Goal: Task Accomplishment & Management: Complete application form

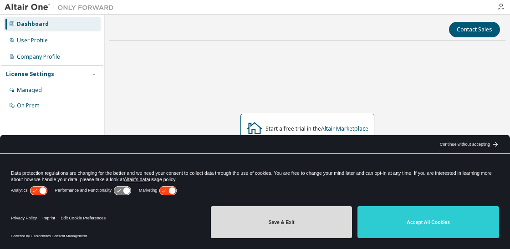
click at [321, 219] on button "Save & Exit" at bounding box center [282, 222] width 142 height 32
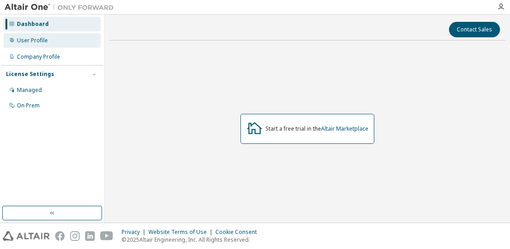
click at [29, 40] on div "User Profile" at bounding box center [32, 40] width 31 height 7
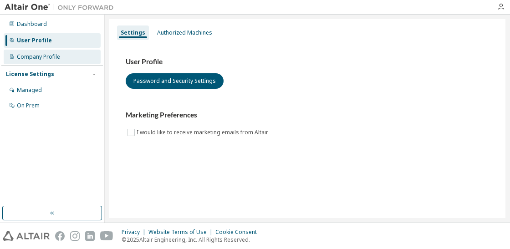
click at [36, 54] on div "Company Profile" at bounding box center [38, 56] width 43 height 7
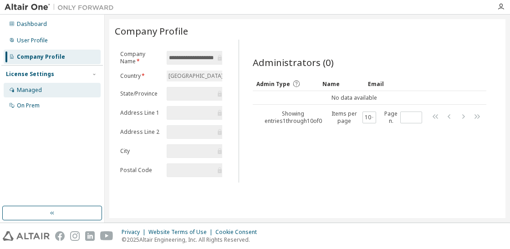
click at [47, 86] on div "Managed" at bounding box center [52, 90] width 97 height 15
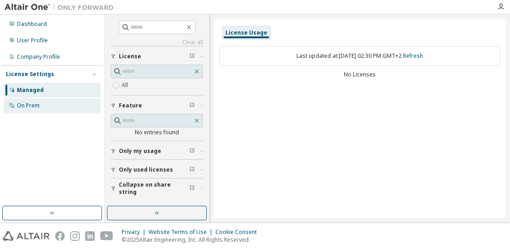
click at [42, 106] on div "On Prem" at bounding box center [52, 105] width 97 height 15
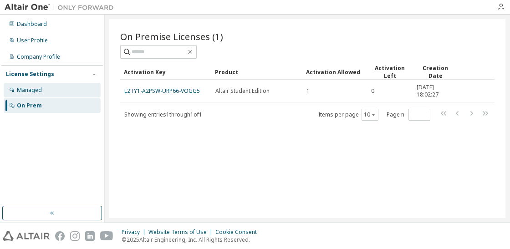
click at [32, 87] on div "Managed" at bounding box center [29, 90] width 25 height 7
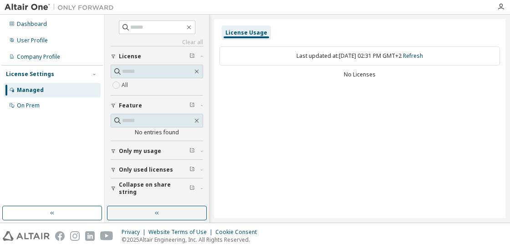
click at [140, 152] on span "Only my usage" at bounding box center [140, 151] width 42 height 7
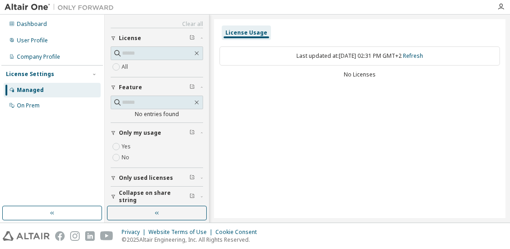
scroll to position [21, 0]
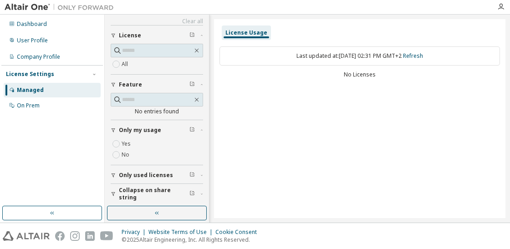
click at [143, 183] on button "Only used licenses" at bounding box center [157, 175] width 92 height 20
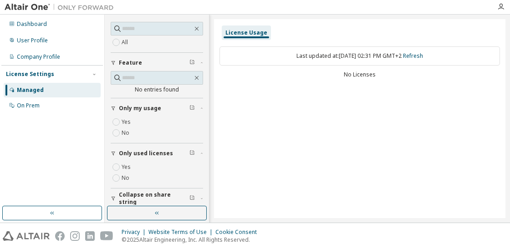
scroll to position [47, 0]
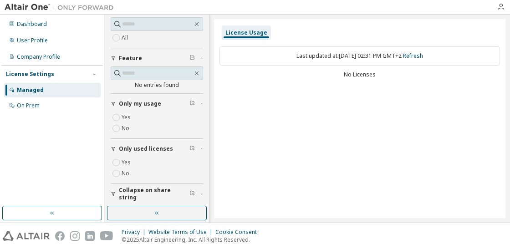
click at [141, 192] on span "Collapse on share string" at bounding box center [154, 194] width 71 height 15
click at [41, 52] on div "Company Profile" at bounding box center [52, 57] width 97 height 15
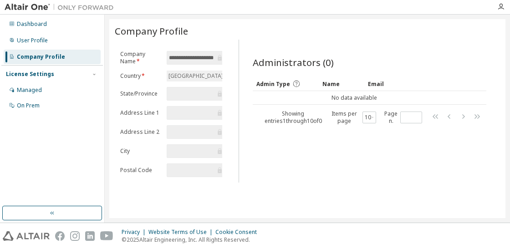
scroll to position [0, 17]
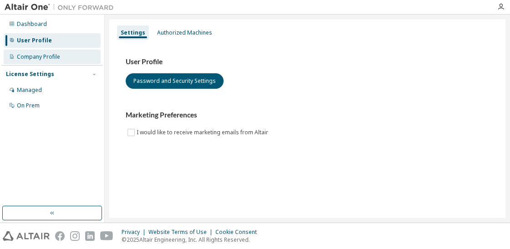
click at [39, 61] on div "Company Profile" at bounding box center [38, 56] width 43 height 7
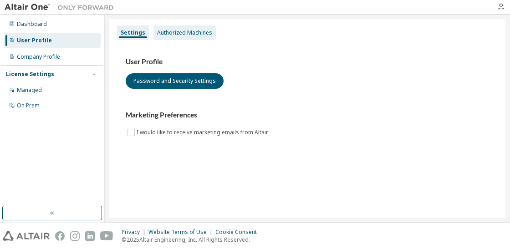
click at [179, 31] on div "Authorized Machines" at bounding box center [184, 32] width 55 height 7
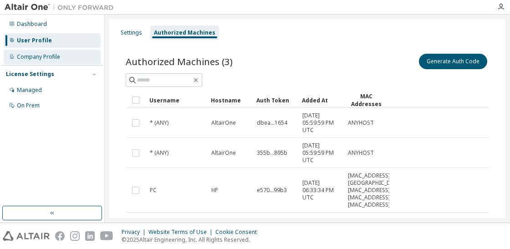
click at [46, 55] on div "Company Profile" at bounding box center [38, 56] width 43 height 7
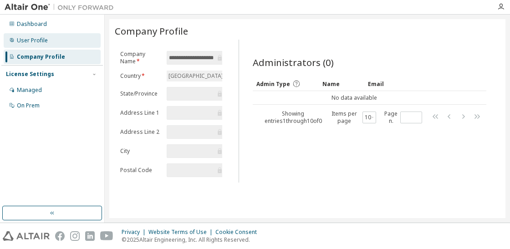
click at [51, 44] on div "User Profile" at bounding box center [52, 40] width 97 height 15
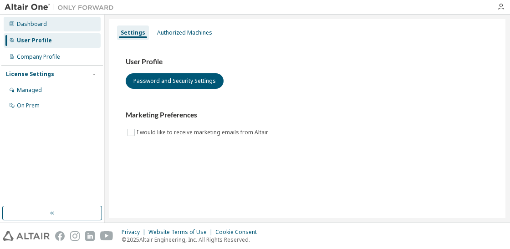
click at [47, 28] on div "Dashboard" at bounding box center [52, 24] width 97 height 15
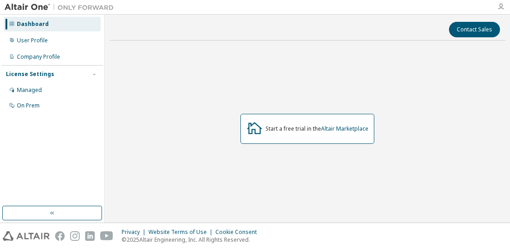
click at [501, 10] on icon "button" at bounding box center [500, 6] width 7 height 7
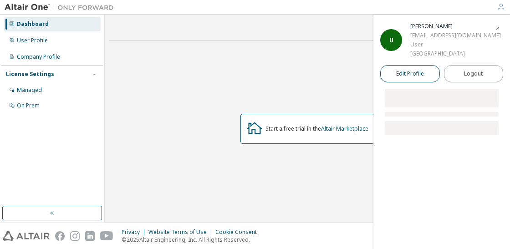
click at [417, 76] on span "Edit Profile" at bounding box center [410, 73] width 28 height 7
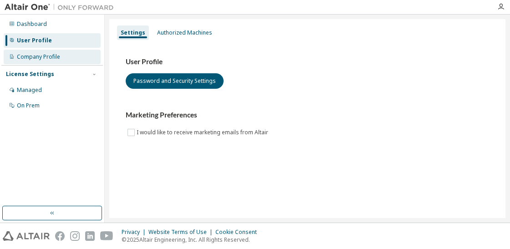
click at [44, 53] on div "Company Profile" at bounding box center [52, 57] width 97 height 15
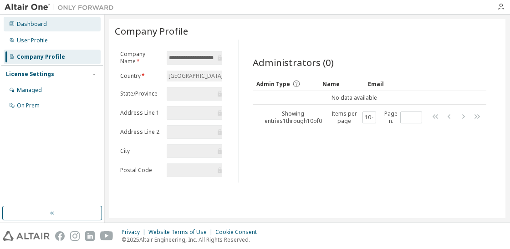
click at [44, 25] on div "Dashboard" at bounding box center [32, 23] width 30 height 7
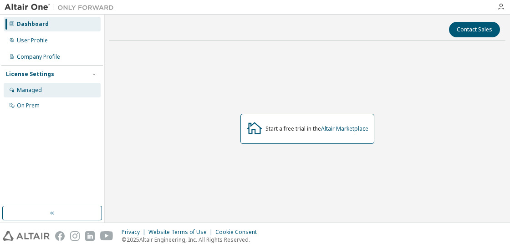
click at [34, 85] on div "Managed" at bounding box center [52, 90] width 97 height 15
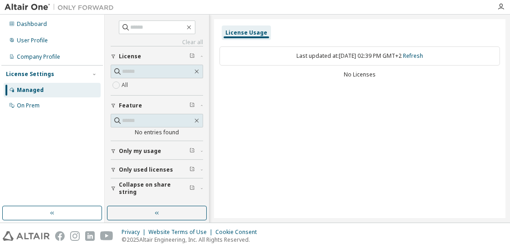
click at [37, 71] on div "License Settings" at bounding box center [52, 74] width 92 height 8
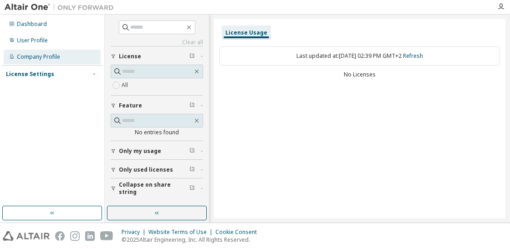
click at [41, 56] on div "Company Profile" at bounding box center [38, 56] width 43 height 7
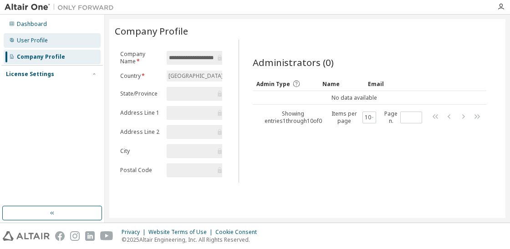
click at [43, 40] on div "User Profile" at bounding box center [32, 40] width 31 height 7
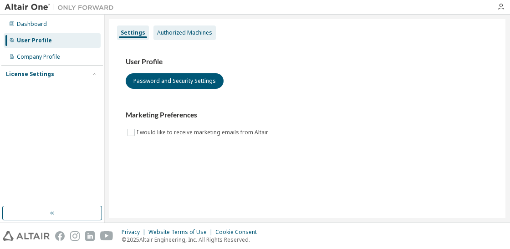
click at [171, 30] on div "Authorized Machines" at bounding box center [184, 32] width 55 height 7
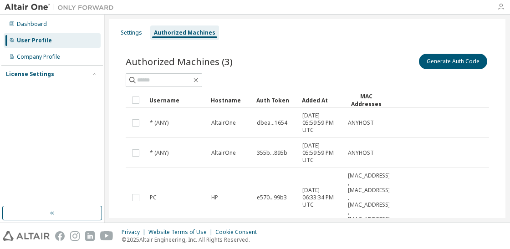
click at [502, 5] on icon "button" at bounding box center [500, 6] width 7 height 7
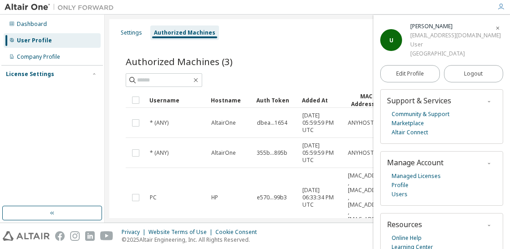
scroll to position [36, 0]
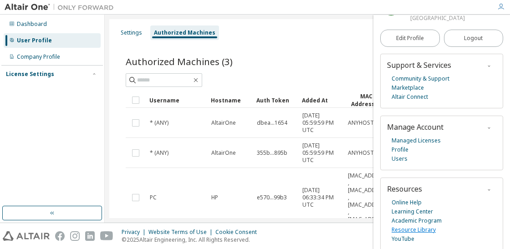
click at [410, 231] on link "Resource Library" at bounding box center [414, 229] width 44 height 9
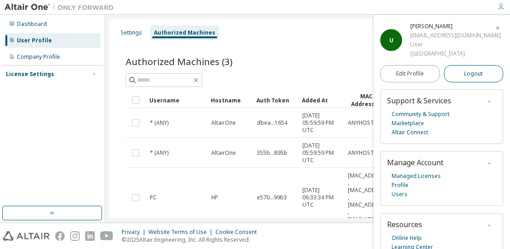
click at [457, 76] on button "Logout" at bounding box center [474, 73] width 60 height 17
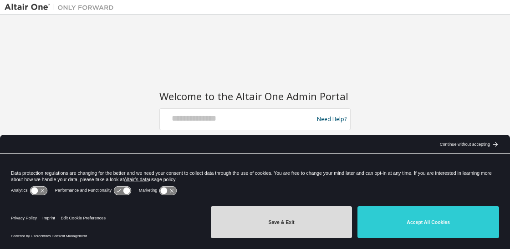
click at [318, 224] on button "Save & Exit" at bounding box center [282, 222] width 142 height 32
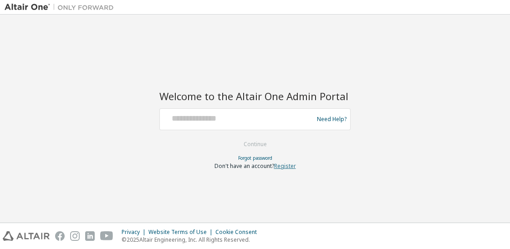
click at [291, 168] on link "Register" at bounding box center [285, 166] width 22 height 8
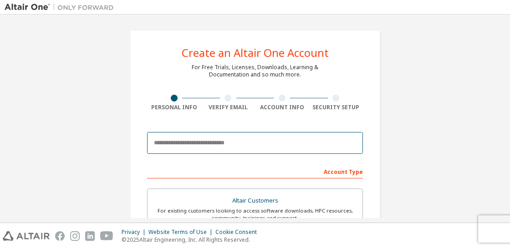
click at [234, 144] on input "email" at bounding box center [255, 143] width 216 height 22
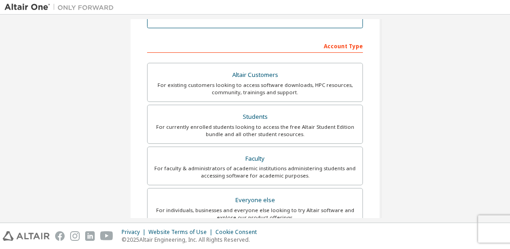
scroll to position [57, 0]
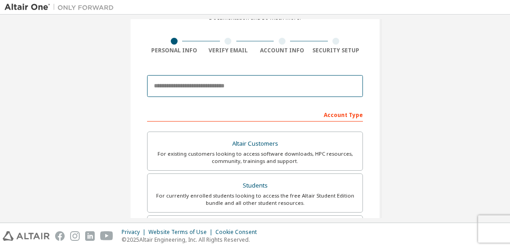
click at [259, 87] on input "email" at bounding box center [255, 86] width 216 height 22
click at [184, 87] on input "**********" at bounding box center [255, 86] width 216 height 22
click at [229, 79] on input "**********" at bounding box center [255, 86] width 216 height 22
drag, startPoint x: 183, startPoint y: 88, endPoint x: 95, endPoint y: 71, distance: 89.6
click at [147, 75] on input "**********" at bounding box center [255, 86] width 216 height 22
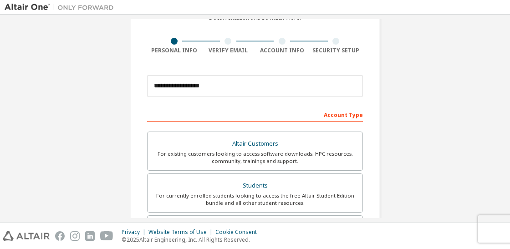
click at [227, 49] on div "Verify Email" at bounding box center [228, 50] width 54 height 7
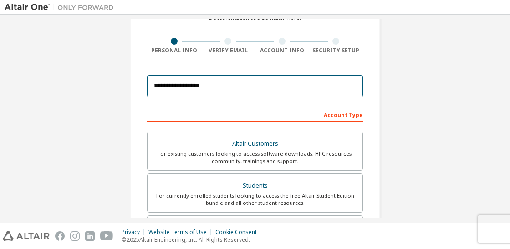
drag, startPoint x: 183, startPoint y: 88, endPoint x: 91, endPoint y: 95, distance: 91.8
click at [147, 95] on input "**********" at bounding box center [255, 86] width 216 height 22
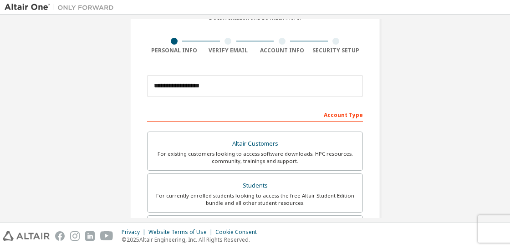
click at [224, 118] on div "Account Type" at bounding box center [255, 114] width 216 height 15
drag, startPoint x: 224, startPoint y: 118, endPoint x: 233, endPoint y: 118, distance: 9.1
click at [223, 118] on div "Account Type" at bounding box center [255, 114] width 216 height 15
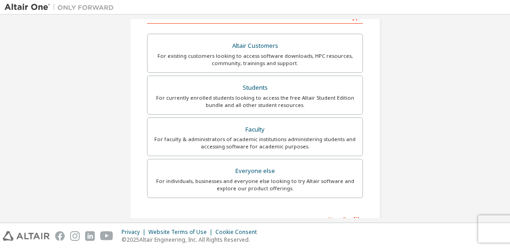
scroll to position [168, 0]
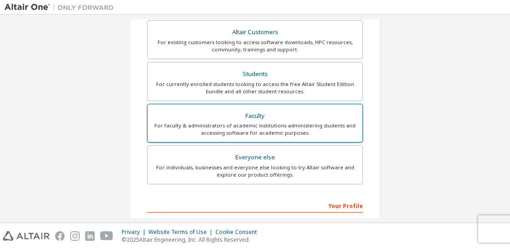
click at [279, 128] on div "For faculty & administrators of academic institutions administering students an…" at bounding box center [255, 129] width 204 height 15
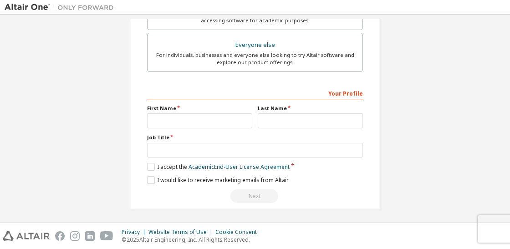
scroll to position [0, 0]
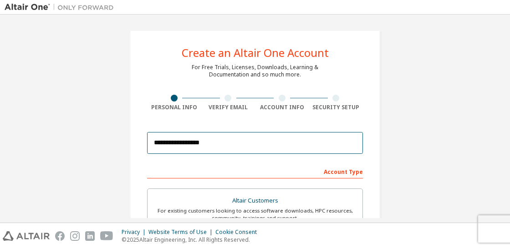
drag, startPoint x: 180, startPoint y: 142, endPoint x: 144, endPoint y: 150, distance: 36.9
click at [147, 150] on input "**********" at bounding box center [255, 143] width 216 height 22
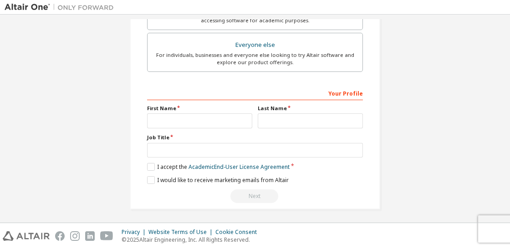
type input "**********"
click at [163, 120] on input "text" at bounding box center [199, 120] width 105 height 15
click at [164, 120] on input "text" at bounding box center [199, 120] width 105 height 15
click at [171, 119] on input "text" at bounding box center [199, 120] width 105 height 15
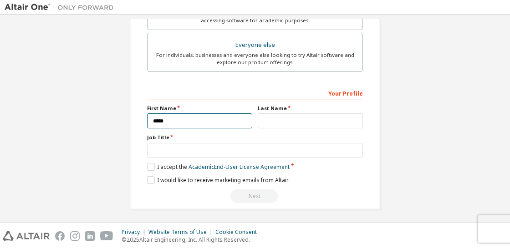
type input "*****"
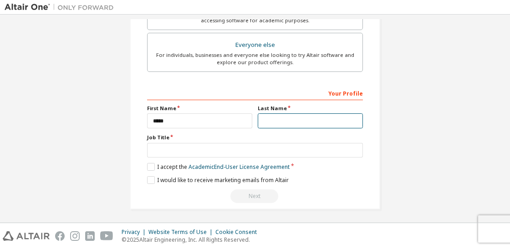
click at [313, 113] on input "text" at bounding box center [310, 120] width 105 height 15
type input "******"
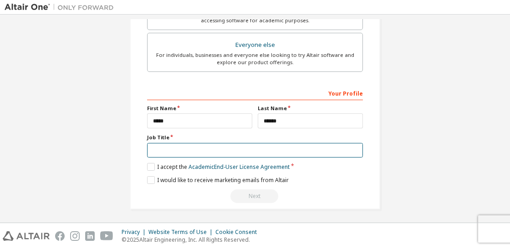
click at [176, 152] on input "text" at bounding box center [255, 150] width 216 height 15
click at [174, 152] on input "text" at bounding box center [255, 150] width 216 height 15
click at [183, 146] on input "text" at bounding box center [255, 150] width 216 height 15
type input "*"
type input "**********"
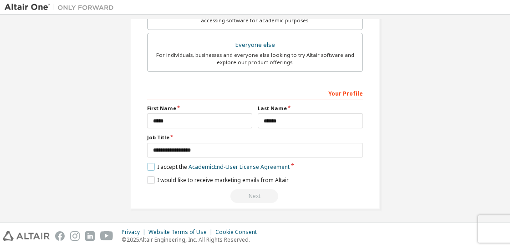
click at [149, 167] on label "I accept the Academic End-User License Agreement" at bounding box center [218, 167] width 143 height 8
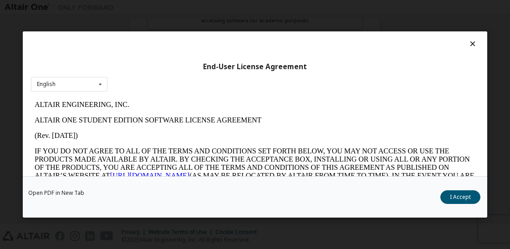
scroll to position [0, 0]
click at [464, 191] on button "I Accept" at bounding box center [460, 197] width 40 height 14
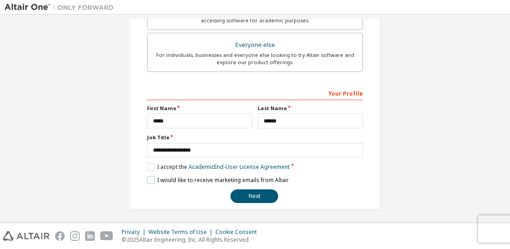
click at [207, 176] on label "I would like to receive marketing emails from Altair" at bounding box center [218, 180] width 142 height 8
click at [243, 196] on button "Next" at bounding box center [254, 196] width 48 height 14
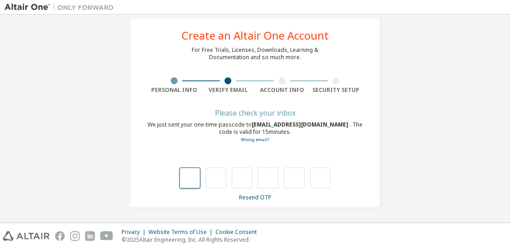
type input "*"
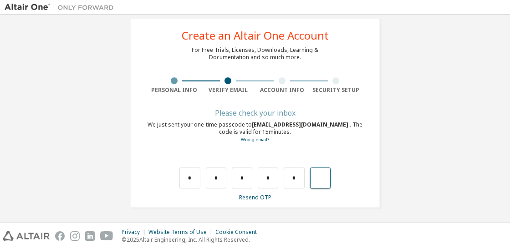
type input "*"
